Goal: Task Accomplishment & Management: Use online tool/utility

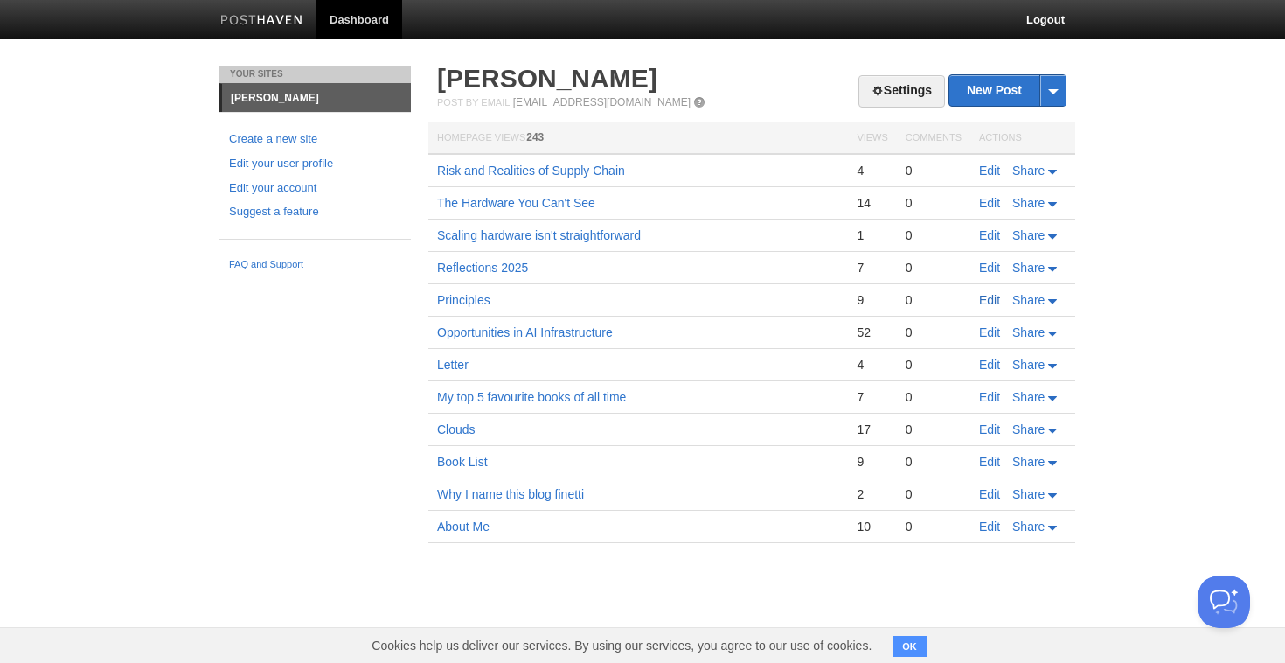
click at [988, 298] on link "Edit" at bounding box center [989, 300] width 21 height 14
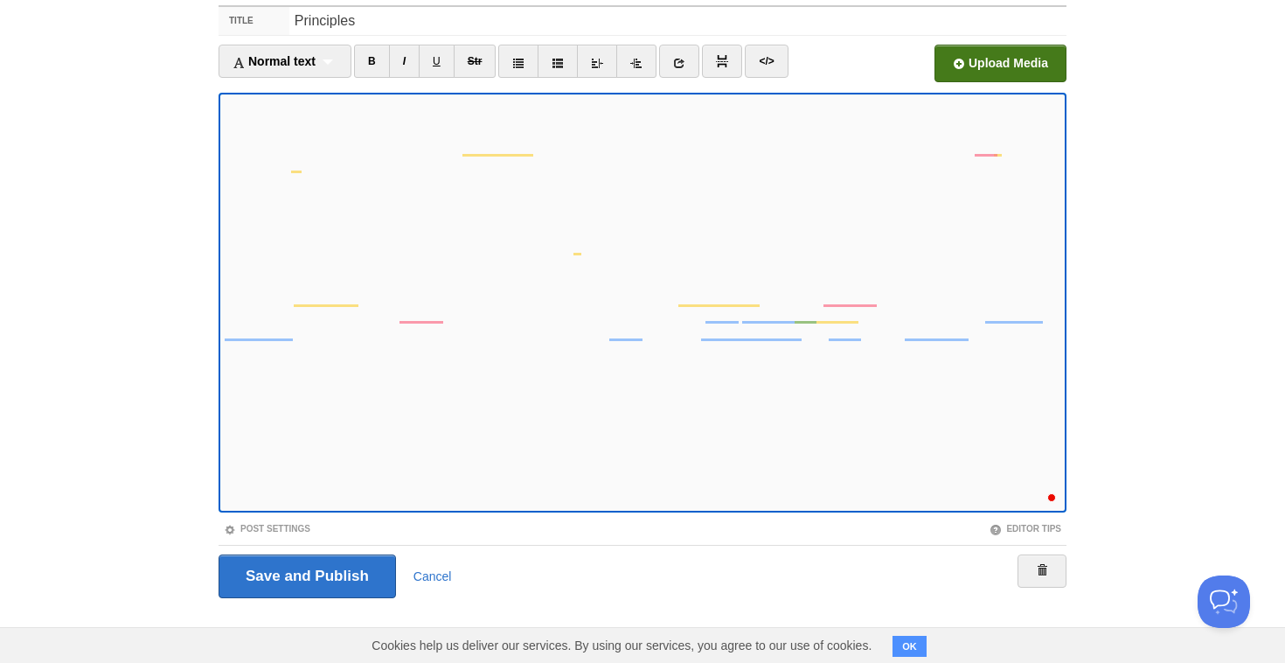
scroll to position [1732, 0]
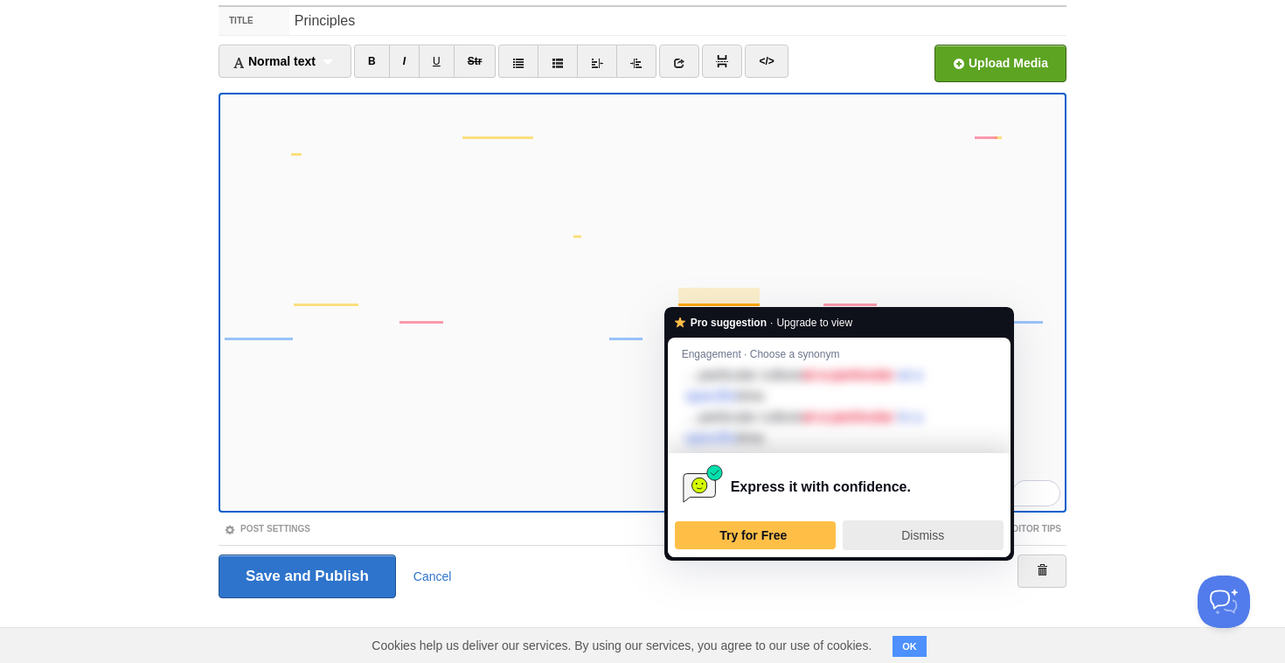
click at [888, 531] on div "Dismiss" at bounding box center [923, 535] width 145 height 28
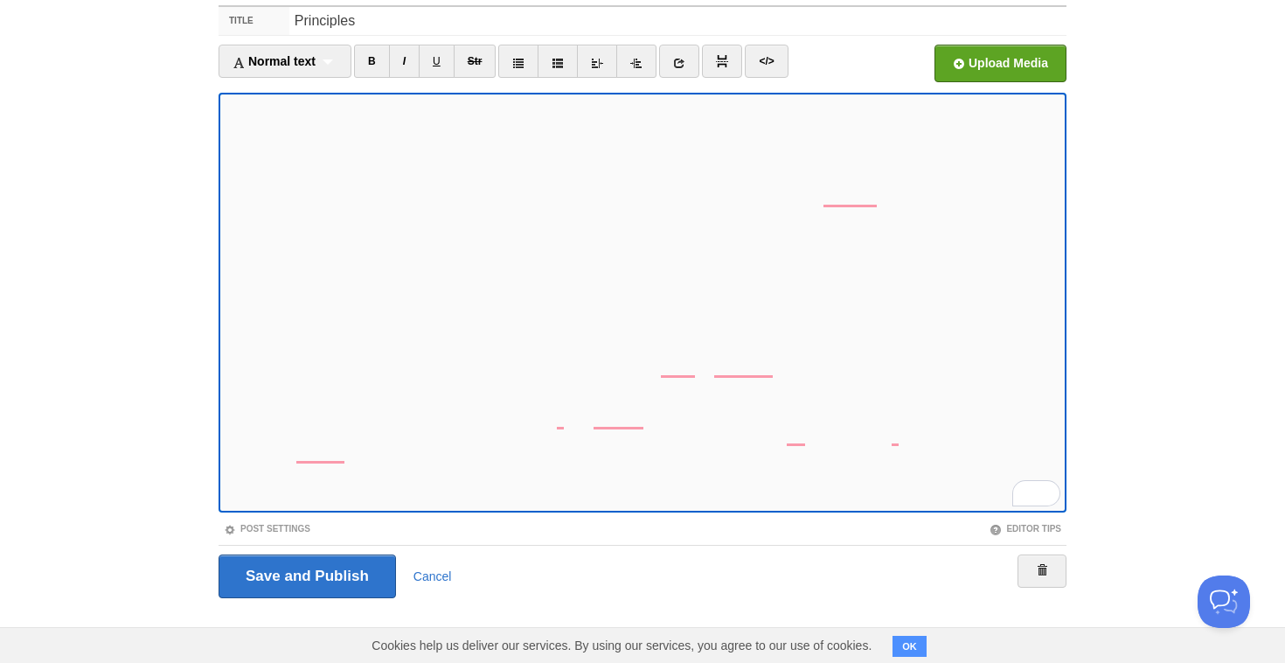
scroll to position [1835, 0]
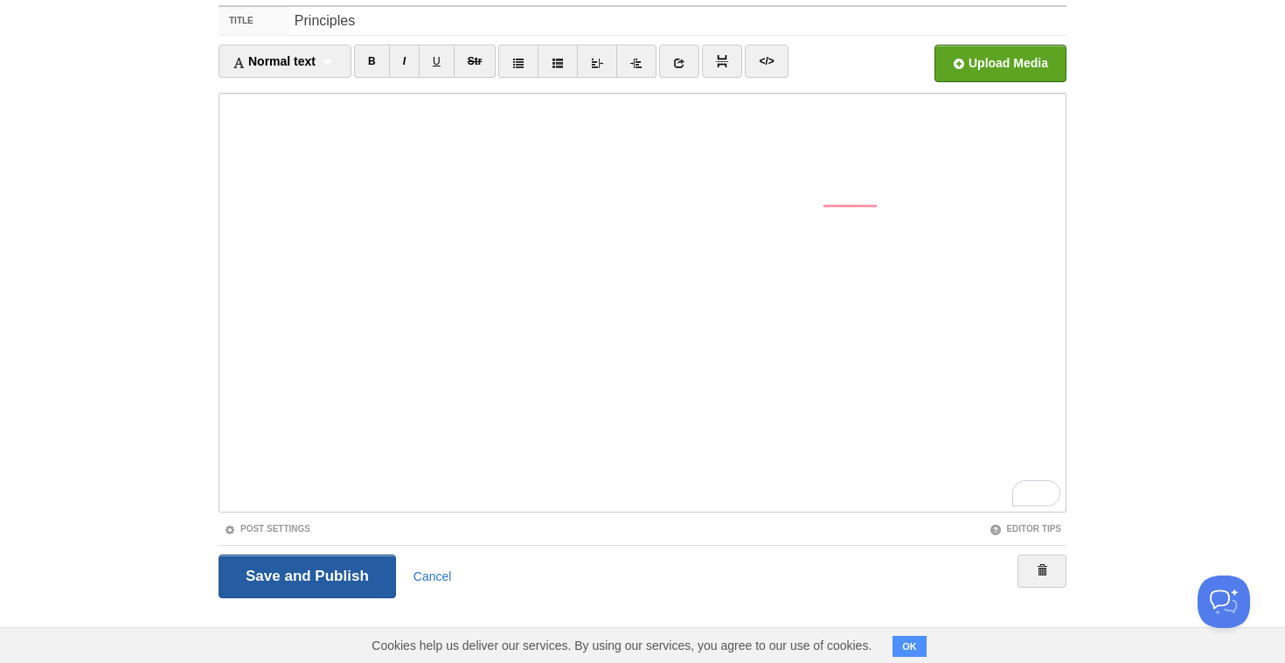
click at [302, 582] on input "Save and Publish" at bounding box center [308, 576] width 178 height 44
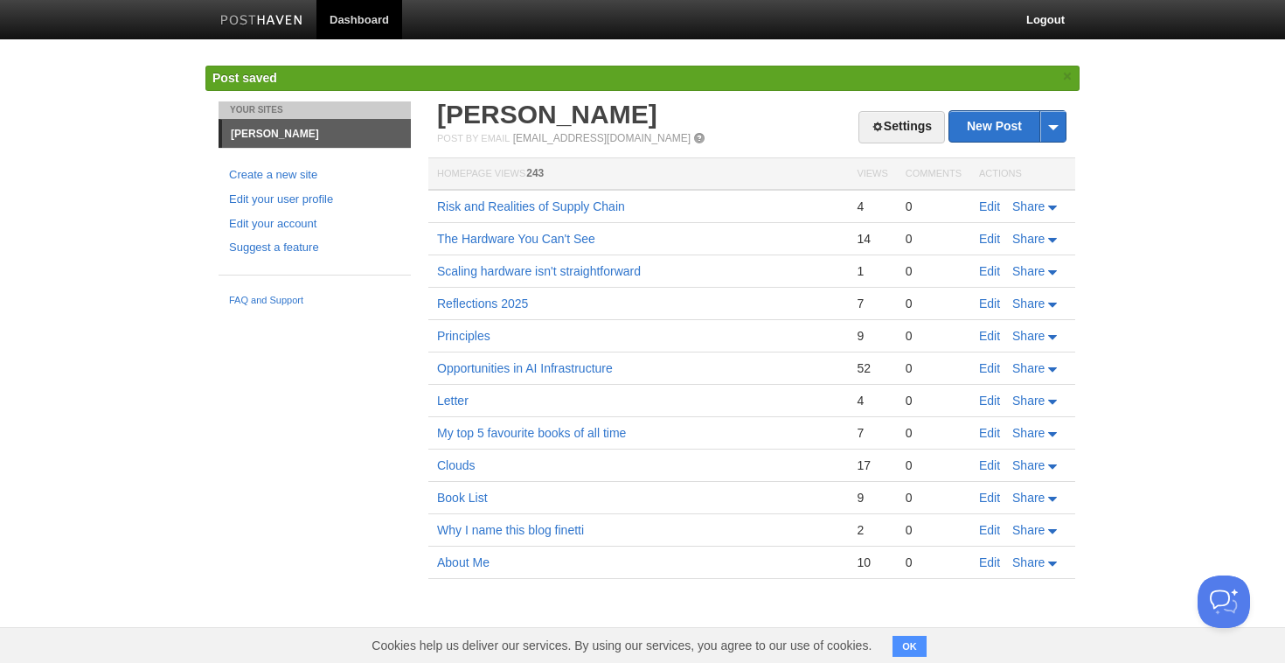
scroll to position [739, 0]
